Goal: Transaction & Acquisition: Purchase product/service

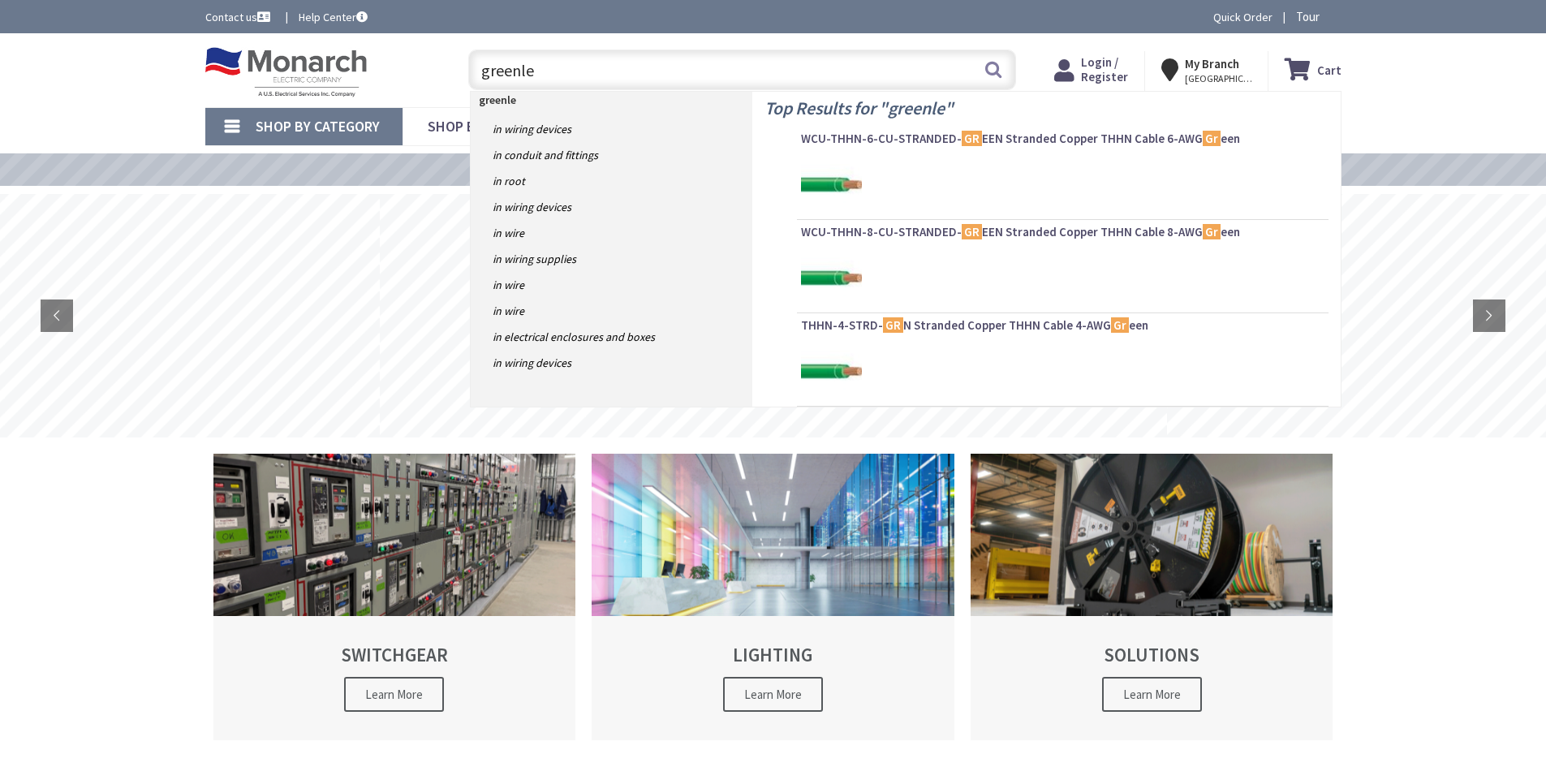
type input "[PERSON_NAME]"
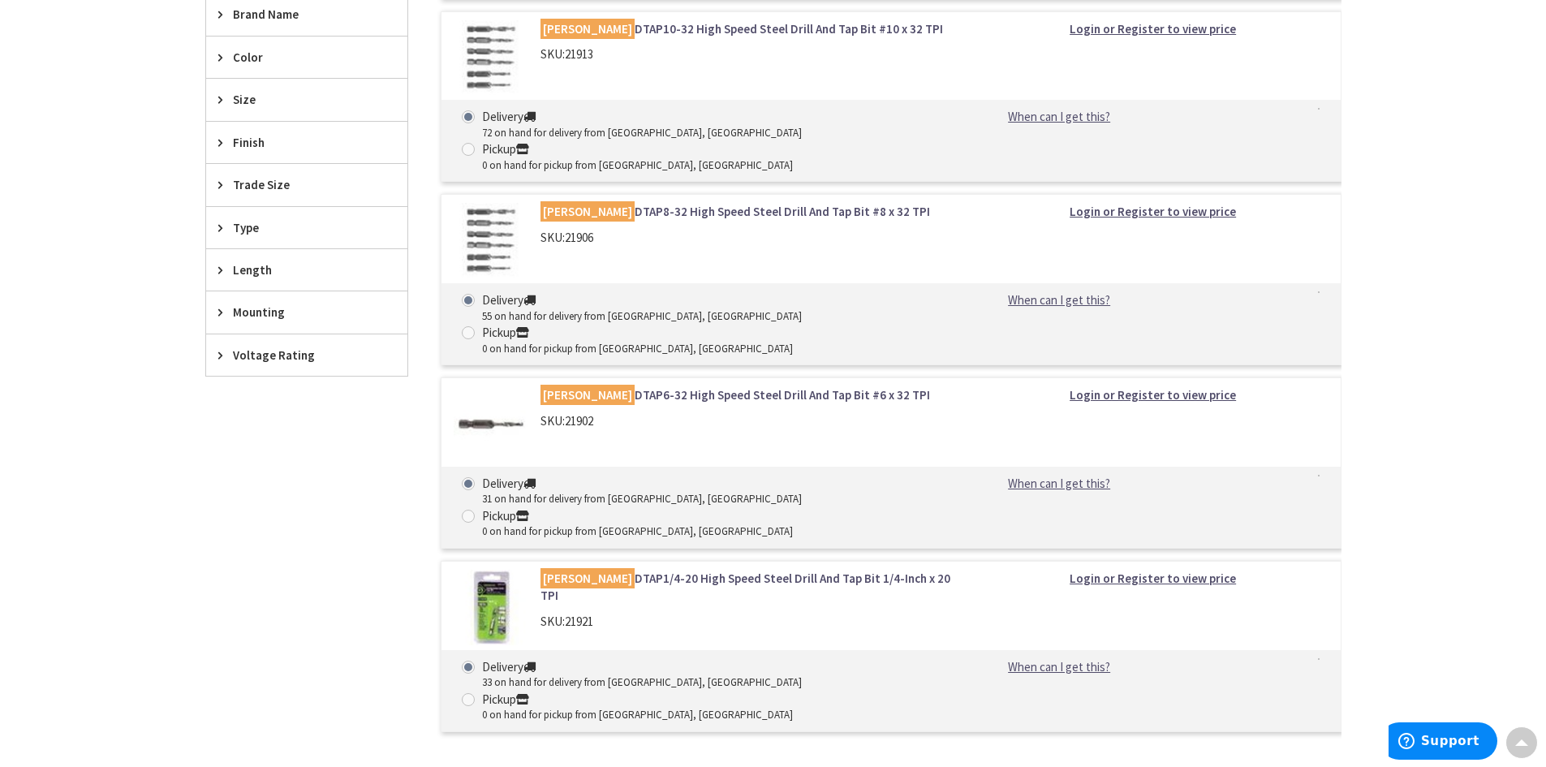
scroll to position [730, 0]
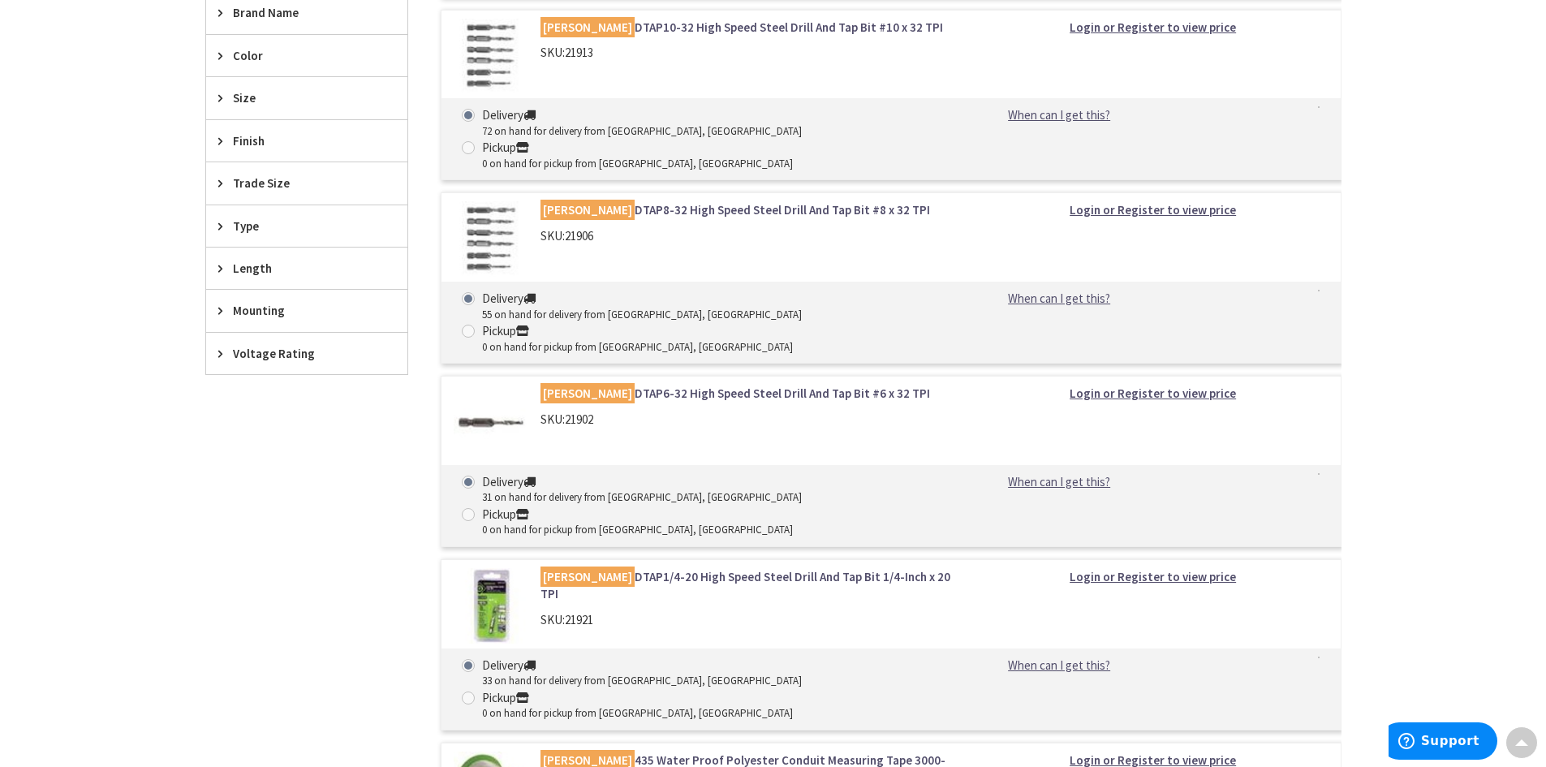
drag, startPoint x: 501, startPoint y: 500, endPoint x: 246, endPoint y: 615, distance: 279.7
click at [246, 616] on div "Filters 144 items Pickup Today Monroe Township, NJ (0 mi) (9) Ocean, NJ (25.28 …" at bounding box center [306, 738] width 203 height 1833
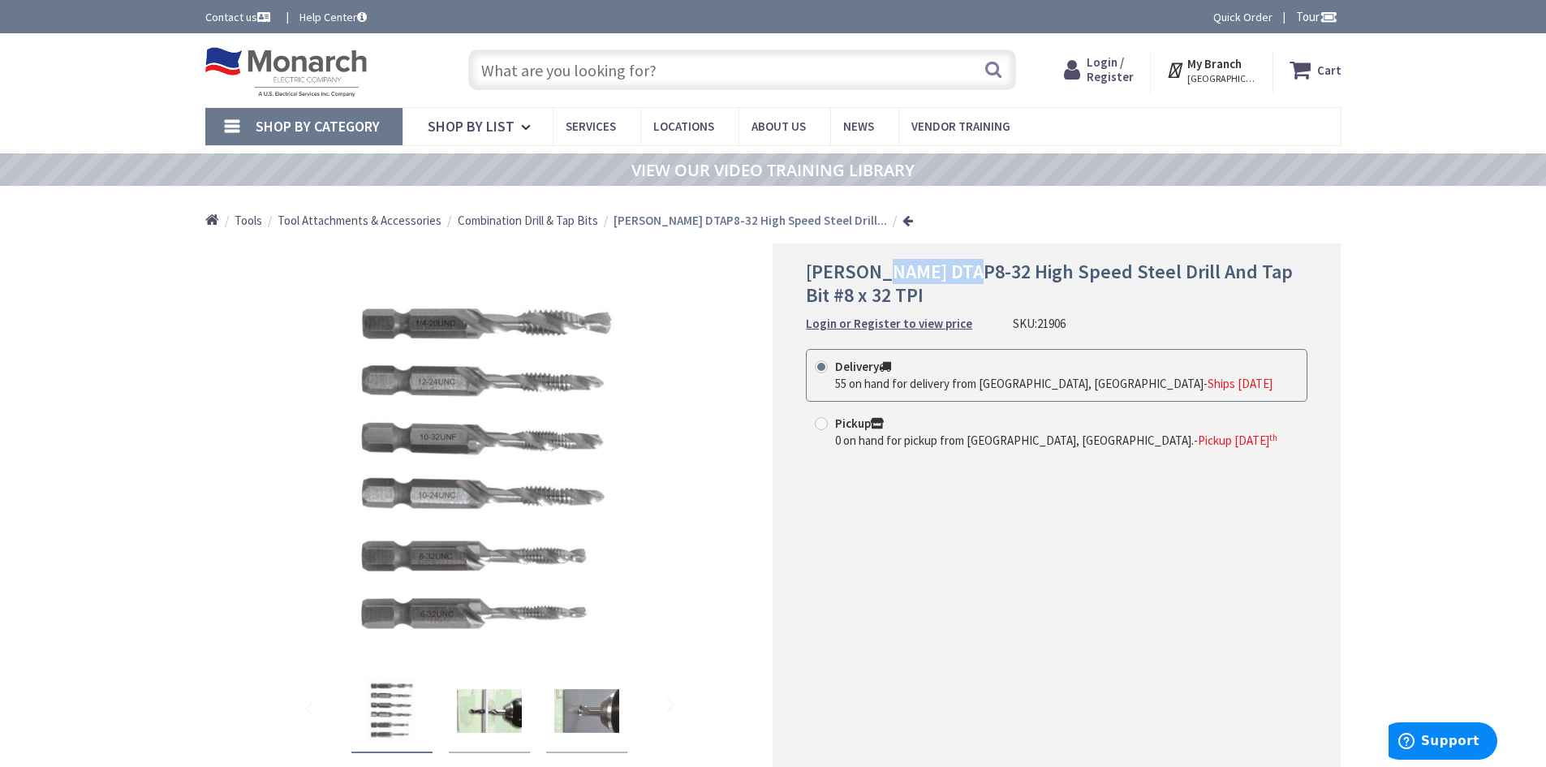
drag, startPoint x: 883, startPoint y: 268, endPoint x: 961, endPoint y: 265, distance: 78.0
click at [961, 265] on span "[PERSON_NAME] DTAP8-32 High Speed Steel Drill And Tap Bit #8 x 32 TPI" at bounding box center [1049, 283] width 487 height 49
